Goal: Information Seeking & Learning: Learn about a topic

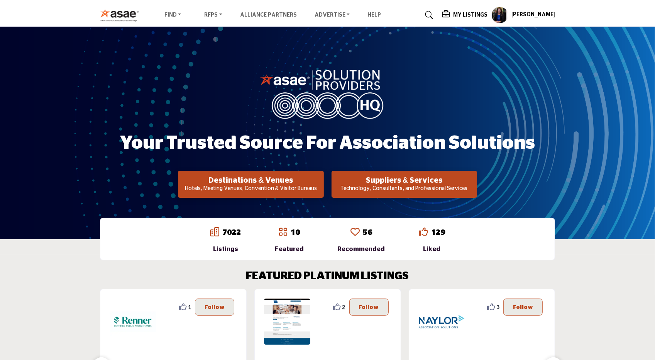
click at [238, 231] on link "7022" at bounding box center [231, 232] width 19 height 8
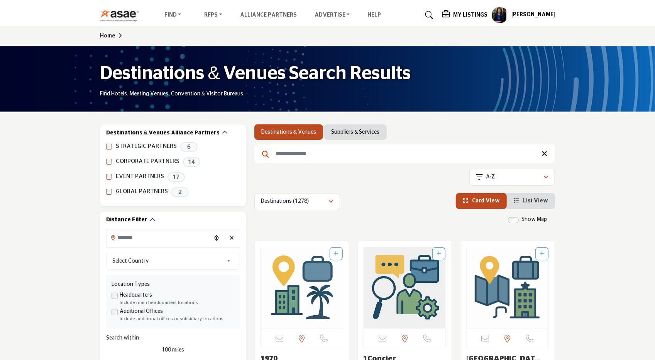
click at [477, 13] on h5 "My Listings" at bounding box center [470, 15] width 34 height 7
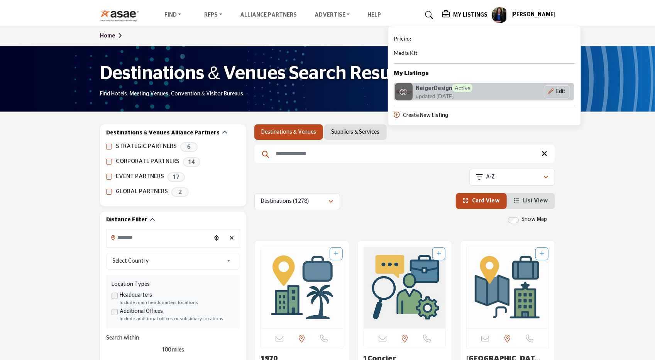
click at [453, 92] on span "updated [DATE]" at bounding box center [435, 96] width 38 height 8
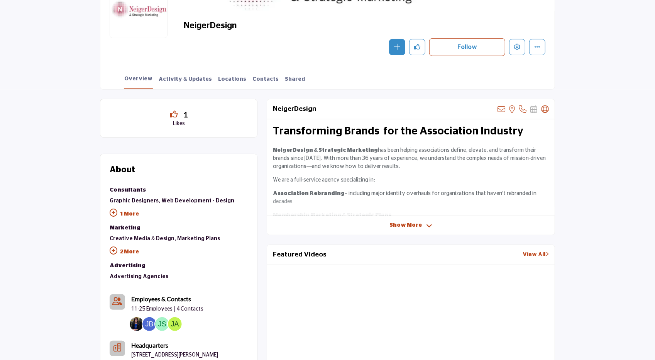
scroll to position [116, 0]
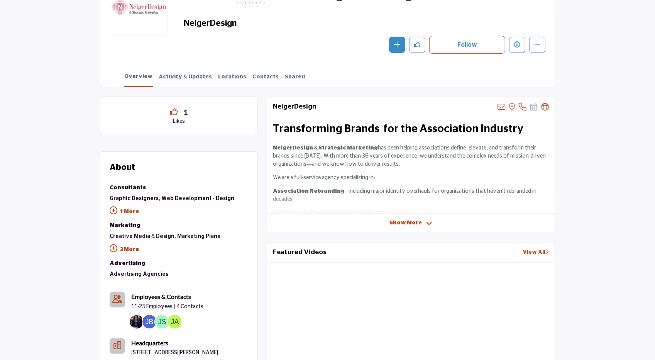
click at [414, 221] on span "Show More" at bounding box center [405, 223] width 32 height 8
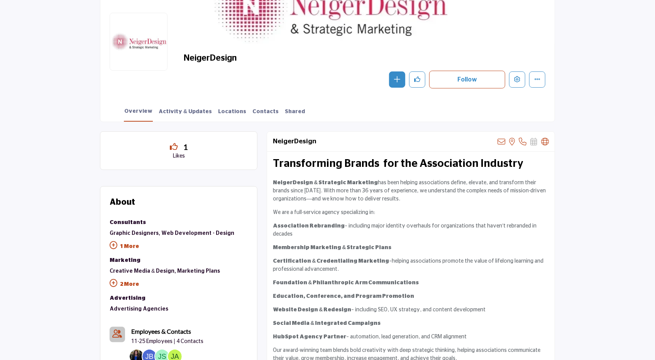
scroll to position [0, 0]
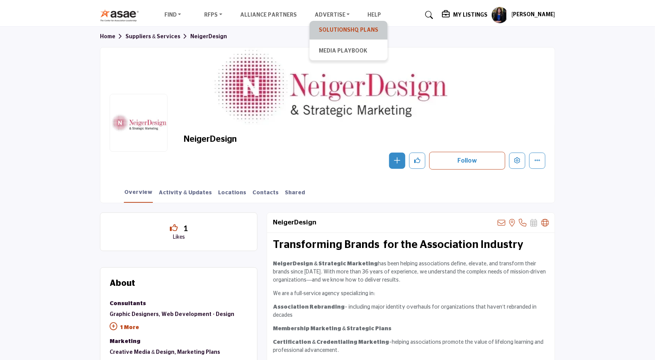
click at [340, 28] on link "SolutionsHQ Plans" at bounding box center [348, 30] width 70 height 11
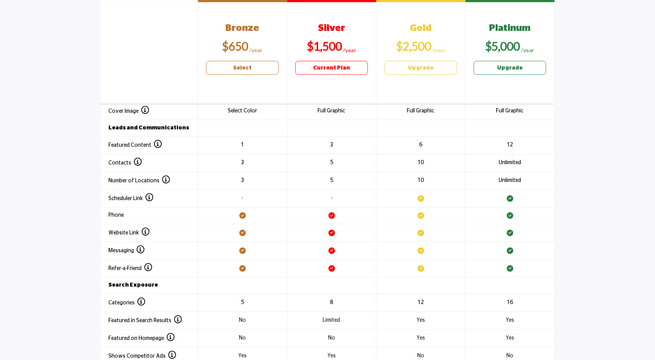
scroll to position [1028, 0]
